Goal: Information Seeking & Learning: Learn about a topic

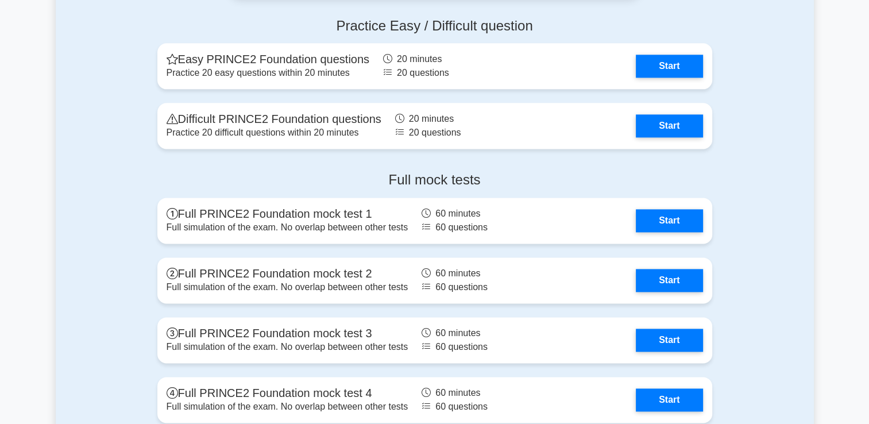
scroll to position [1529, 0]
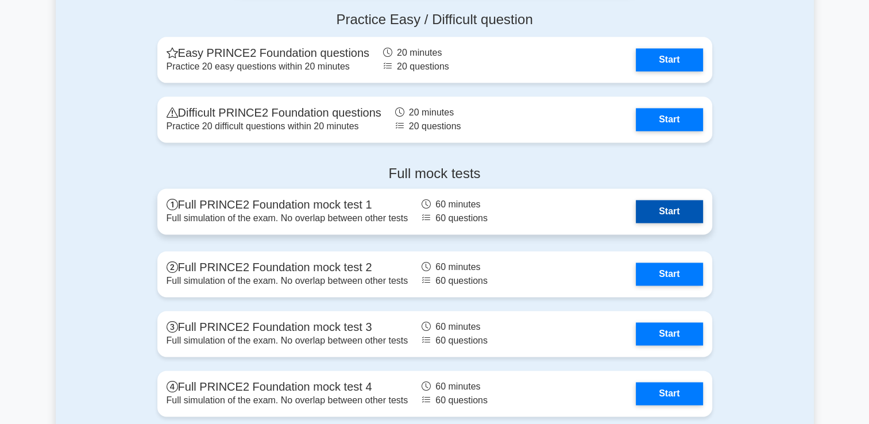
click at [664, 212] on link "Start" at bounding box center [668, 211] width 67 height 23
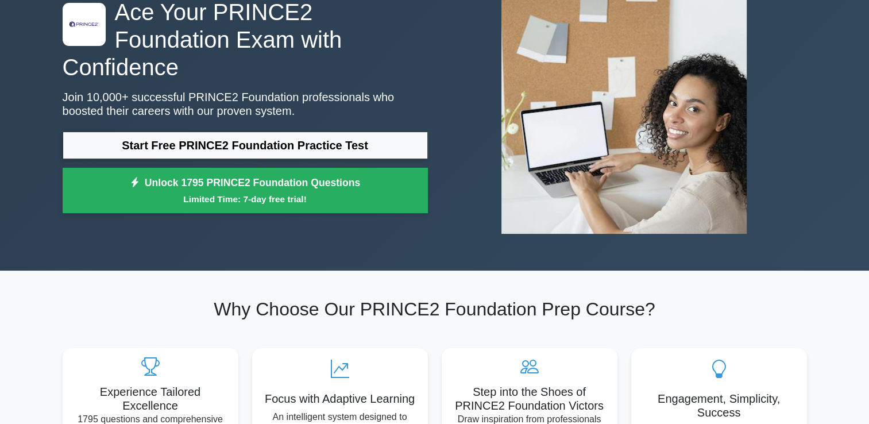
scroll to position [75, 0]
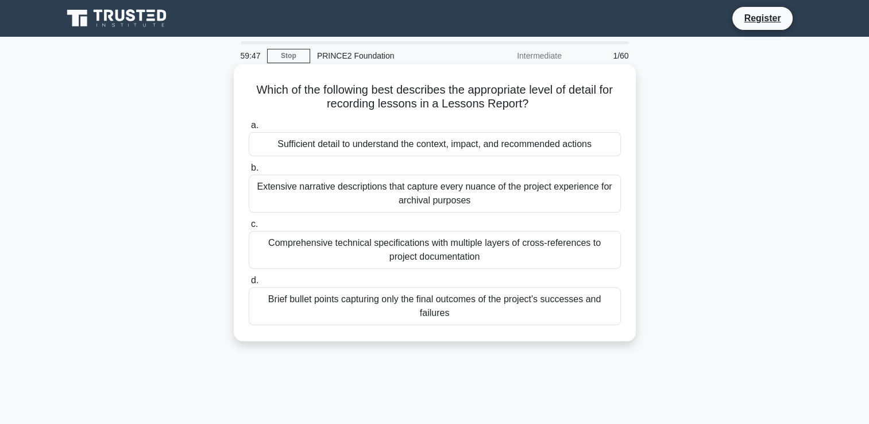
click at [349, 253] on div "Comprehensive technical specifications with multiple layers of cross-references…" at bounding box center [435, 250] width 372 height 38
click at [249, 228] on input "c. Comprehensive technical specifications with multiple layers of cross-referen…" at bounding box center [249, 223] width 0 height 7
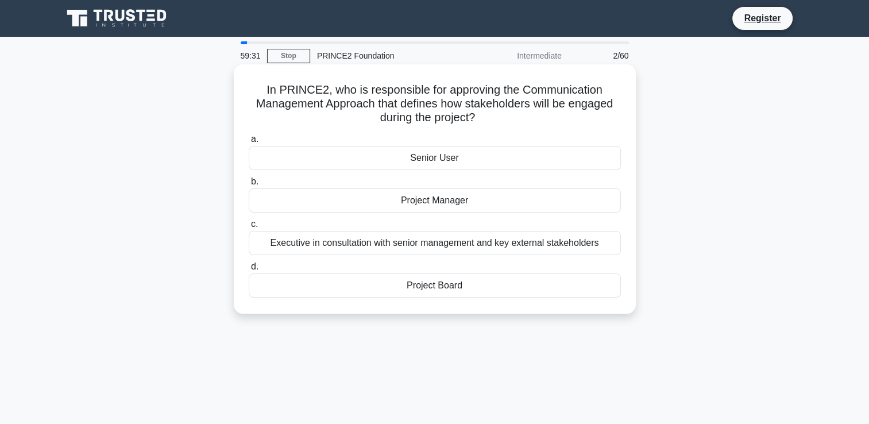
click at [382, 200] on div "Project Manager" at bounding box center [435, 200] width 372 height 24
click at [249, 185] on input "b. Project Manager" at bounding box center [249, 181] width 0 height 7
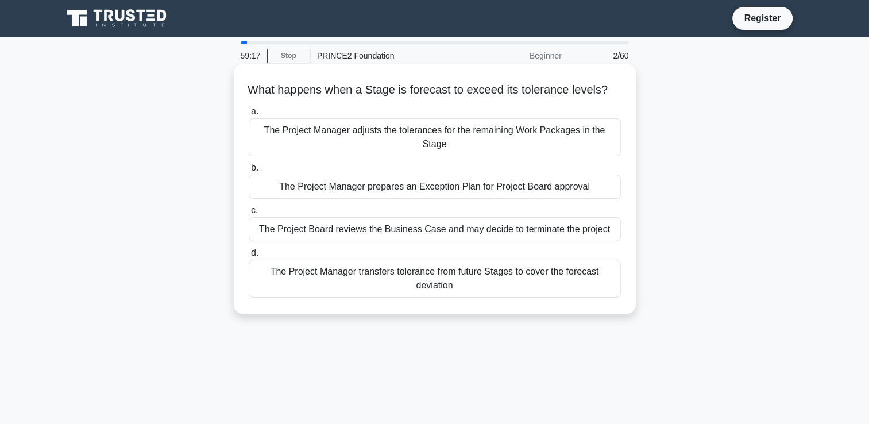
click at [413, 193] on div "The Project Manager prepares an Exception Plan for Project Board approval" at bounding box center [435, 187] width 372 height 24
click at [249, 172] on input "b. The Project Manager prepares an Exception Plan for Project Board approval" at bounding box center [249, 167] width 0 height 7
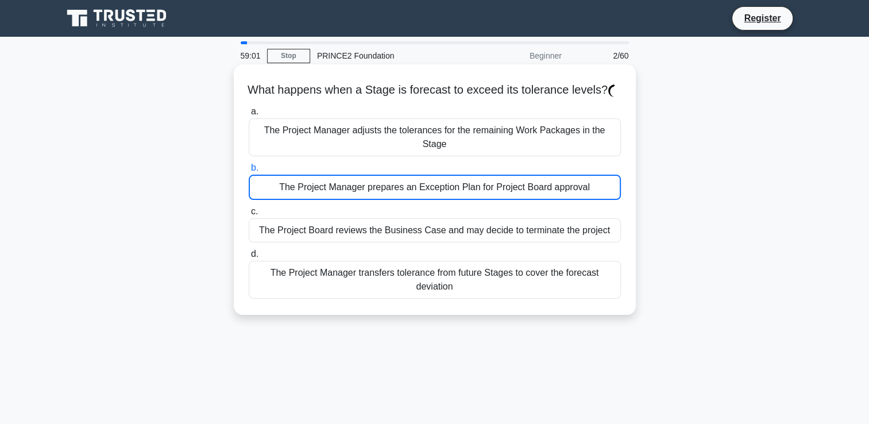
click at [413, 193] on div "The Project Manager prepares an Exception Plan for Project Board approval" at bounding box center [435, 187] width 372 height 25
click at [249, 172] on input "b. The Project Manager prepares an Exception Plan for Project Board approval" at bounding box center [249, 167] width 0 height 7
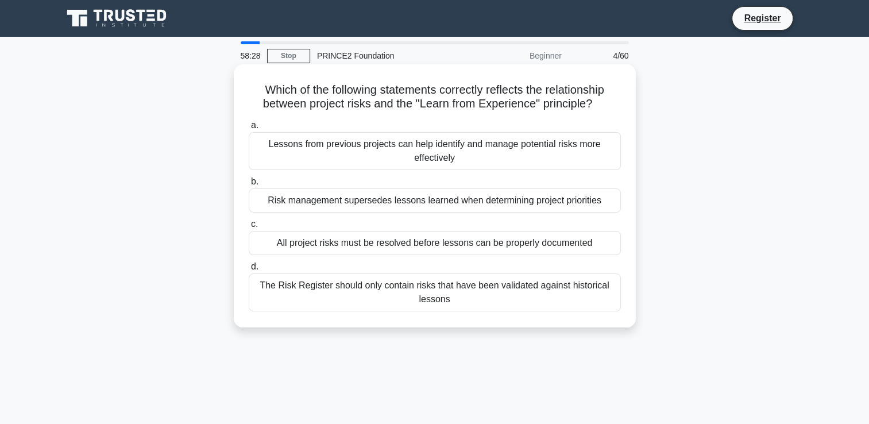
click at [450, 164] on div "Lessons from previous projects can help identify and manage potential risks mor…" at bounding box center [435, 151] width 372 height 38
click at [249, 129] on input "a. Lessons from previous projects can help identify and manage potential risks …" at bounding box center [249, 125] width 0 height 7
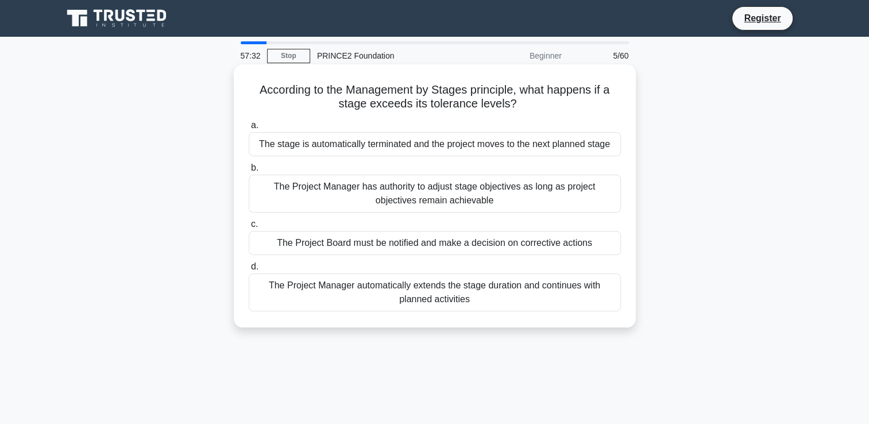
click at [475, 202] on div "The Project Manager has authority to adjust stage objectives as long as project…" at bounding box center [435, 194] width 372 height 38
click at [249, 172] on input "b. The Project Manager has authority to adjust stage objectives as long as proj…" at bounding box center [249, 167] width 0 height 7
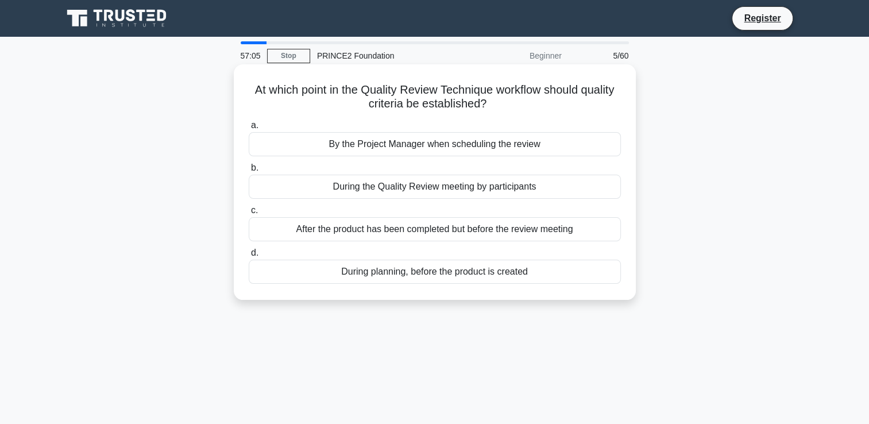
click at [458, 276] on div "During planning, before the product is created" at bounding box center [435, 271] width 372 height 24
click at [249, 257] on input "d. During planning, before the product is created" at bounding box center [249, 252] width 0 height 7
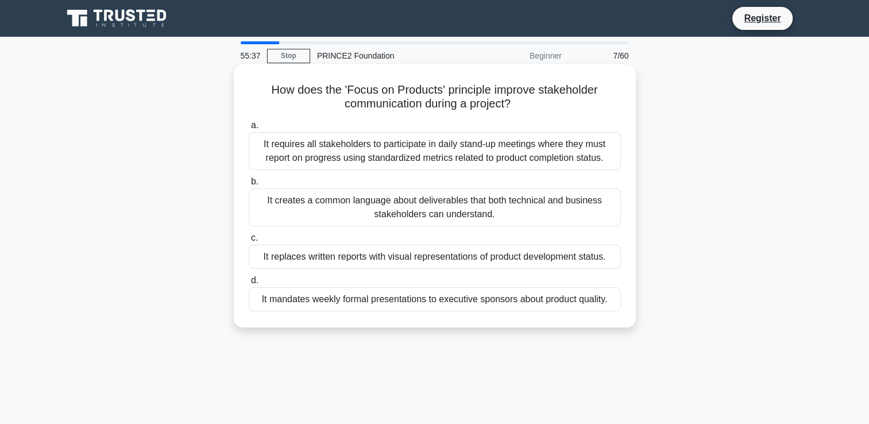
click at [572, 164] on div "It requires all stakeholders to participate in daily stand-up meetings where th…" at bounding box center [435, 151] width 372 height 38
click at [249, 129] on input "a. It requires all stakeholders to participate in daily stand-up meetings where…" at bounding box center [249, 125] width 0 height 7
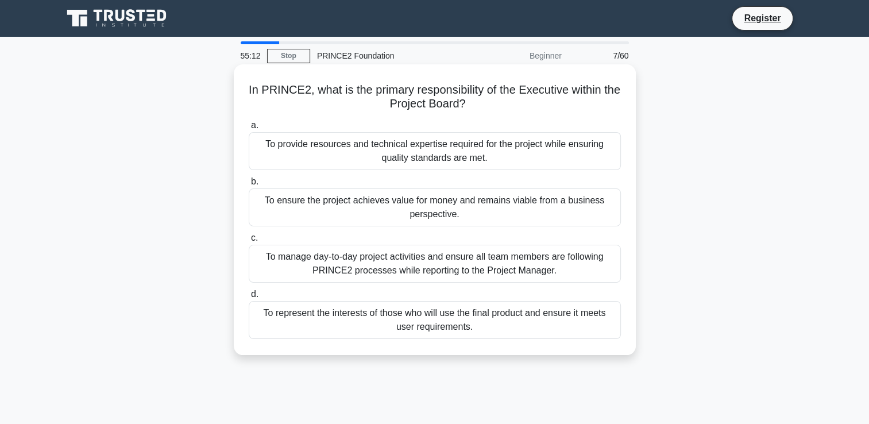
click at [544, 215] on div "To ensure the project achieves value for money and remains viable from a busine…" at bounding box center [435, 207] width 372 height 38
click at [249, 185] on input "b. To ensure the project achieves value for money and remains viable from a bus…" at bounding box center [249, 181] width 0 height 7
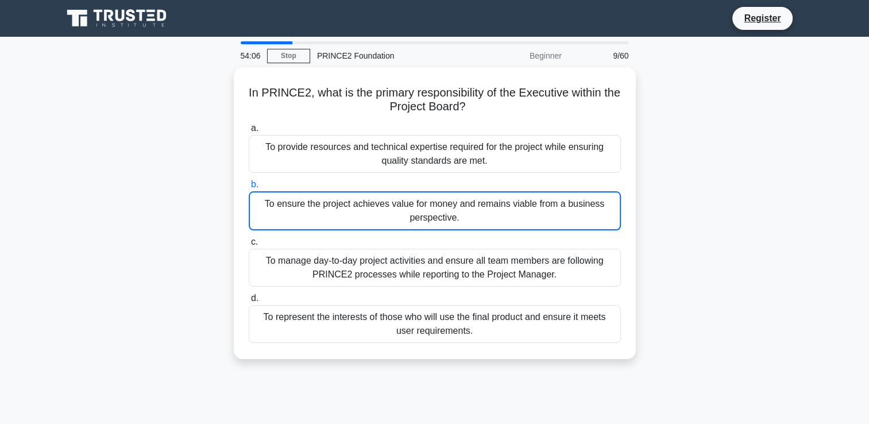
click at [21, 177] on main "54:06 Stop PRINCE2 Foundation Beginner 9/60 In PRINCE2, what is the primary res…" at bounding box center [434, 328] width 869 height 583
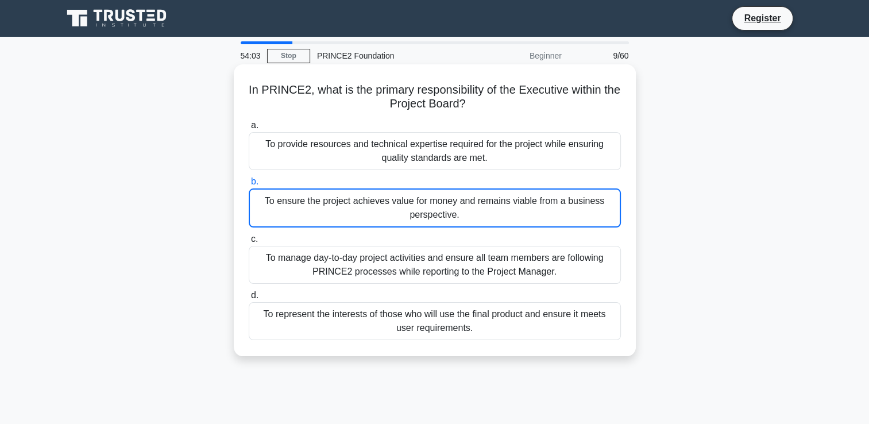
click at [431, 216] on div "To ensure the project achieves value for money and remains viable from a busine…" at bounding box center [435, 207] width 372 height 39
click at [249, 185] on input "b. To ensure the project achieves value for money and remains viable from a bus…" at bounding box center [249, 181] width 0 height 7
click at [510, 212] on div "To ensure the project achieves value for money and remains viable from a busine…" at bounding box center [435, 207] width 372 height 39
click at [249, 185] on input "b. To ensure the project achieves value for money and remains viable from a bus…" at bounding box center [249, 181] width 0 height 7
click at [595, 212] on div "To ensure the project achieves value for money and remains viable from a busine…" at bounding box center [435, 207] width 372 height 39
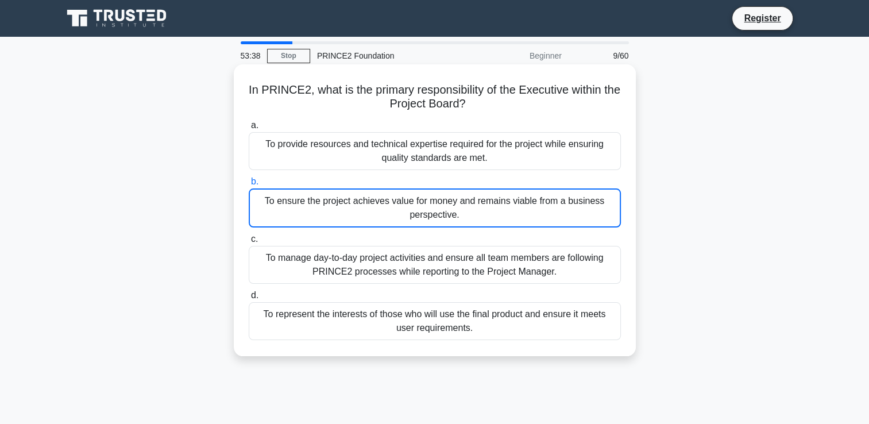
click at [249, 185] on input "b. To ensure the project achieves value for money and remains viable from a bus…" at bounding box center [249, 181] width 0 height 7
click at [595, 212] on div "To ensure the project achieves value for money and remains viable from a busine…" at bounding box center [435, 207] width 372 height 39
click at [249, 185] on input "b. To ensure the project achieves value for money and remains viable from a bus…" at bounding box center [249, 181] width 0 height 7
click at [595, 212] on div "To ensure the project achieves value for money and remains viable from a busine…" at bounding box center [435, 207] width 372 height 39
click at [249, 185] on input "b. To ensure the project achieves value for money and remains viable from a bus…" at bounding box center [249, 181] width 0 height 7
